Goal: Find specific page/section: Find specific page/section

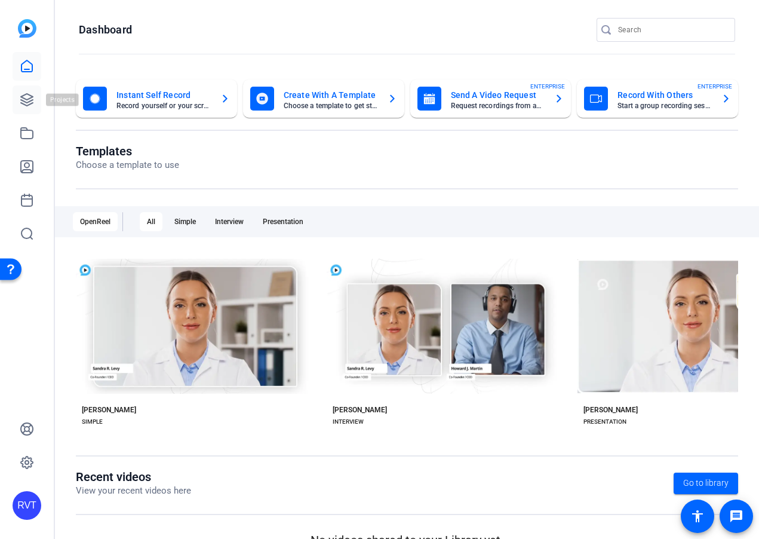
click at [35, 106] on link at bounding box center [27, 99] width 29 height 29
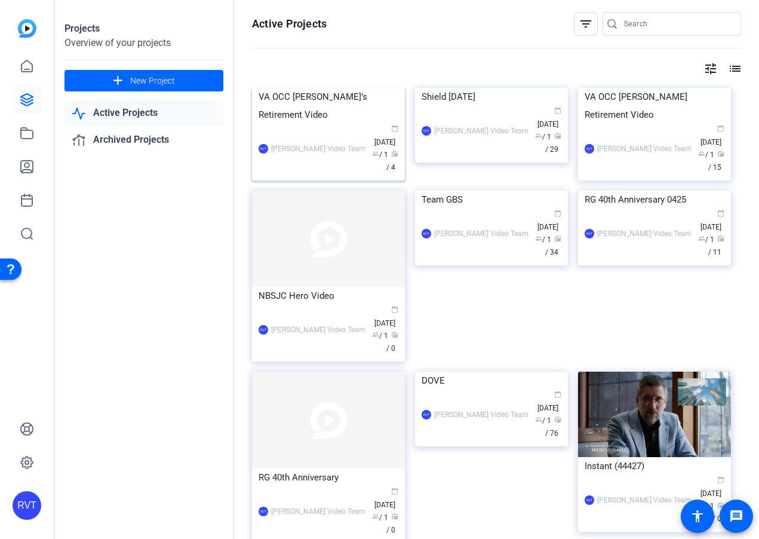
click at [305, 174] on div "RVT [PERSON_NAME] Video Team calendar_today [DATE] group / 1 radio / 4" at bounding box center [329, 149] width 140 height 50
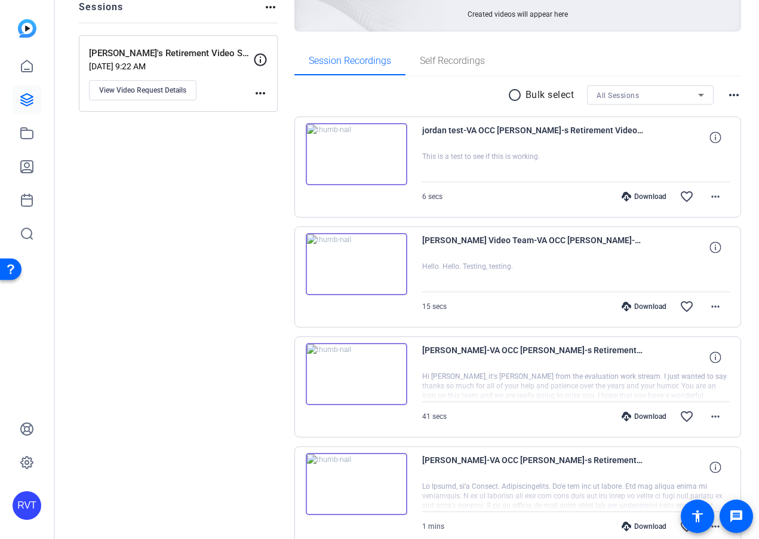
scroll to position [192, 0]
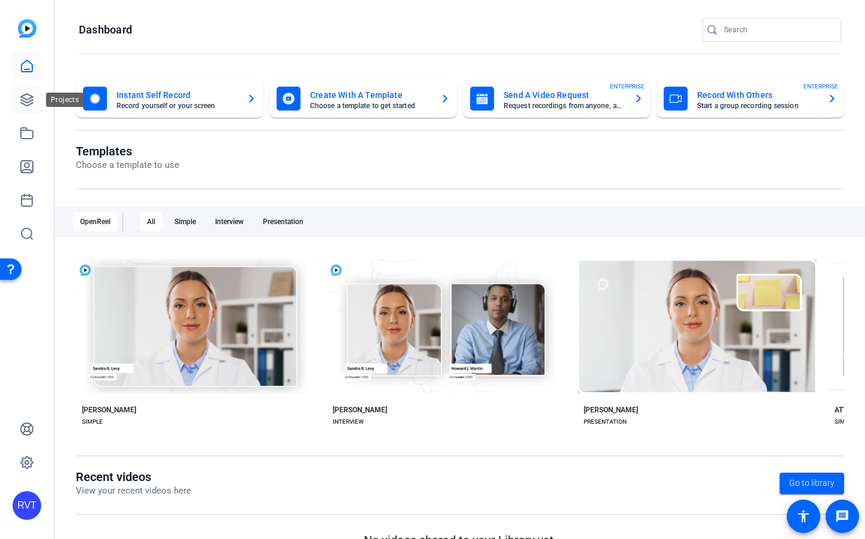
click at [33, 104] on icon at bounding box center [27, 100] width 14 height 14
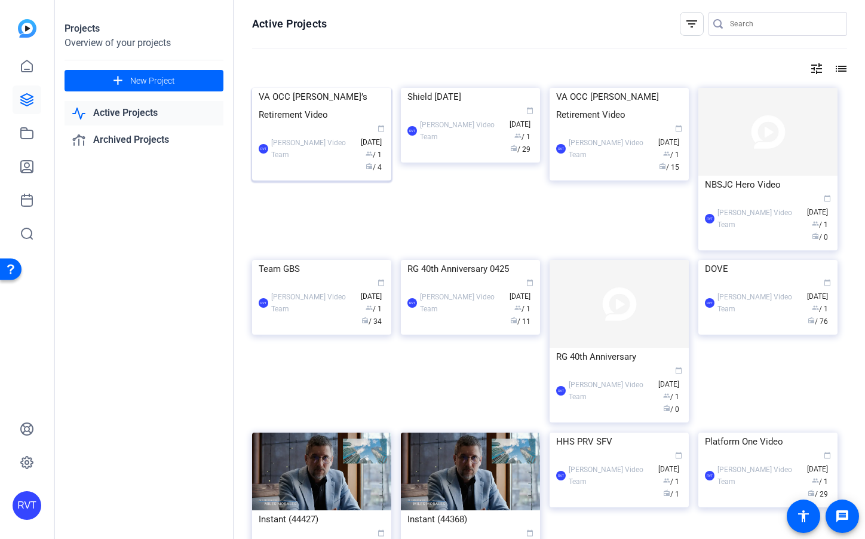
click at [281, 124] on div "VA OCC [PERSON_NAME]’s Retirement Video" at bounding box center [322, 106] width 126 height 36
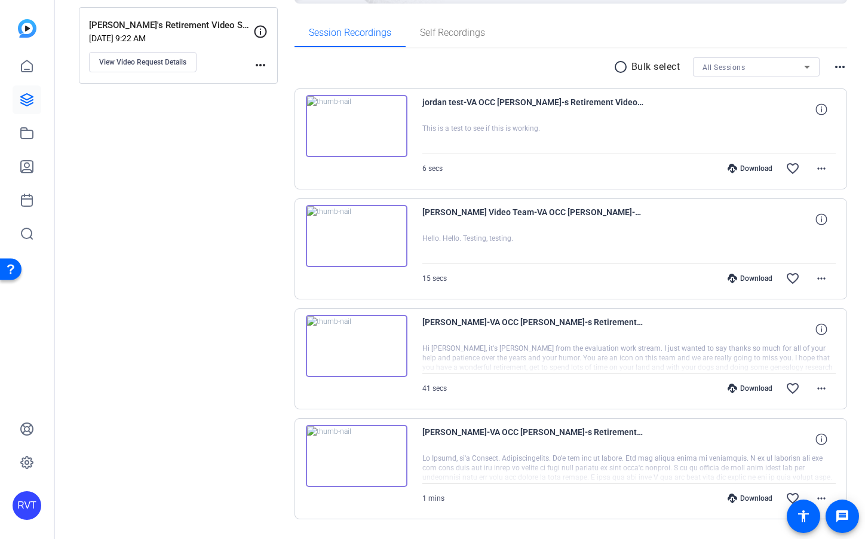
scroll to position [208, 0]
